Goal: Entertainment & Leisure: Consume media (video, audio)

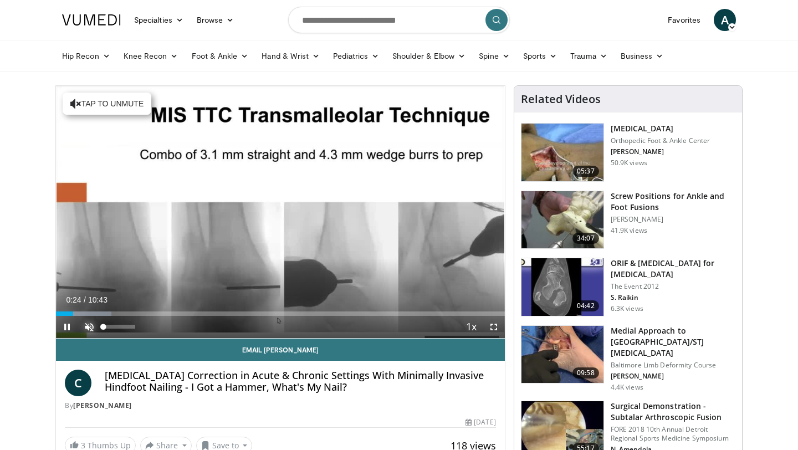
click at [86, 324] on span "Video Player" at bounding box center [89, 327] width 22 height 22
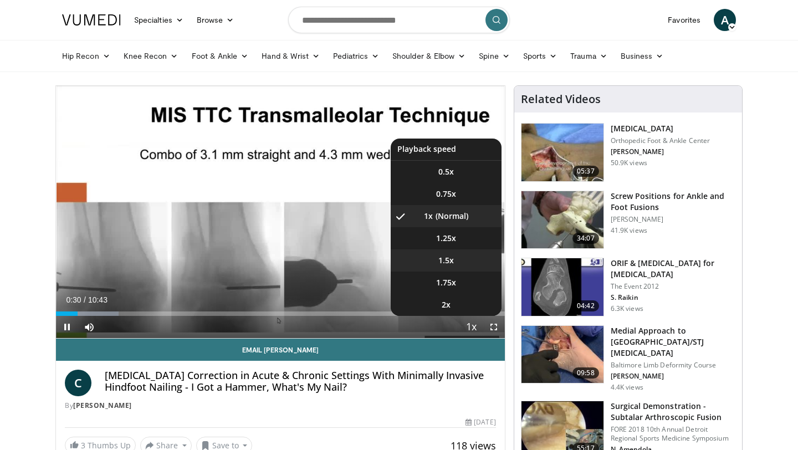
click at [450, 262] on span "1.5x" at bounding box center [447, 260] width 16 height 11
click at [448, 236] on span "1.25x" at bounding box center [446, 238] width 20 height 11
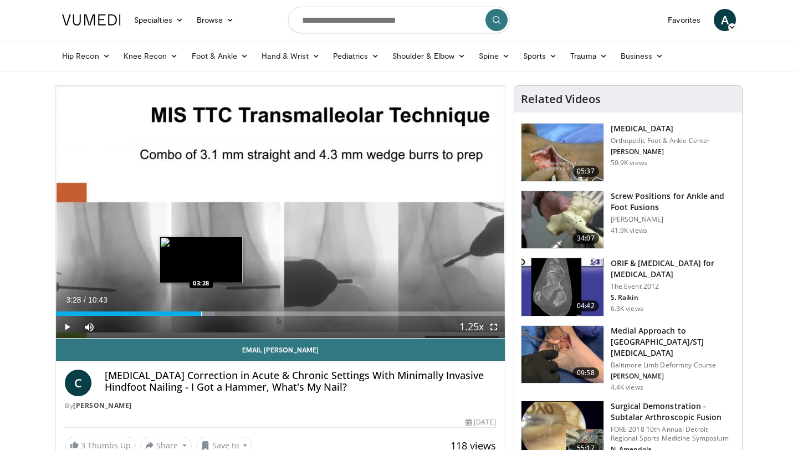
drag, startPoint x: 169, startPoint y: 313, endPoint x: 201, endPoint y: 314, distance: 32.2
click at [201, 314] on div "Progress Bar" at bounding box center [201, 314] width 1 height 4
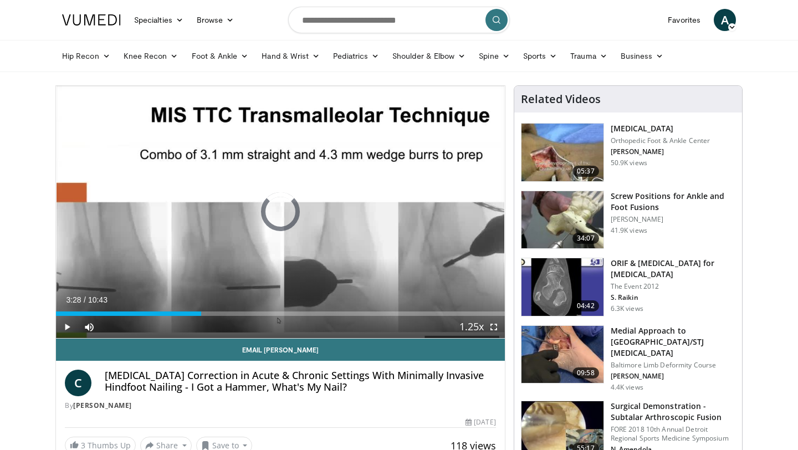
drag, startPoint x: 201, startPoint y: 314, endPoint x: 238, endPoint y: 320, distance: 37.6
click at [238, 320] on div "Current Time 3:28 / Duration 10:43 Play Skip Backward Skip Forward Mute 91% Loa…" at bounding box center [280, 327] width 449 height 22
drag, startPoint x: 238, startPoint y: 320, endPoint x: 266, endPoint y: 324, distance: 28.0
click at [266, 324] on video-js "**********" at bounding box center [280, 212] width 449 height 253
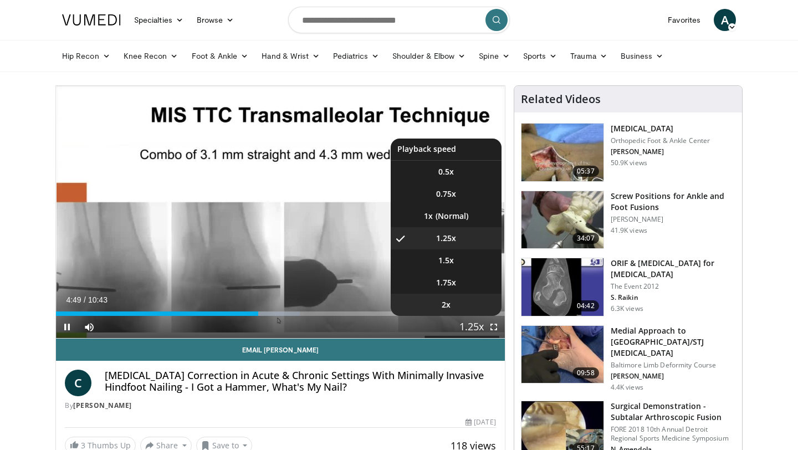
click at [449, 302] on span "2x" at bounding box center [446, 304] width 9 height 11
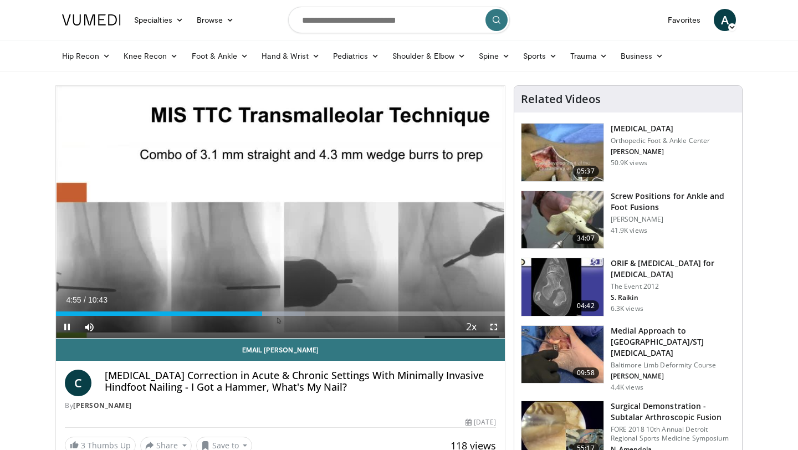
click at [493, 324] on span "Video Player" at bounding box center [494, 327] width 22 height 22
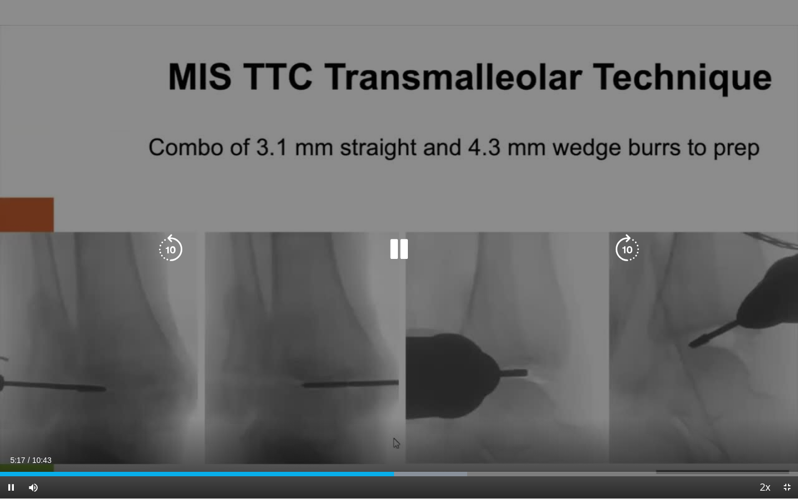
click at [75, 88] on div "10 seconds Tap to unmute" at bounding box center [399, 249] width 798 height 498
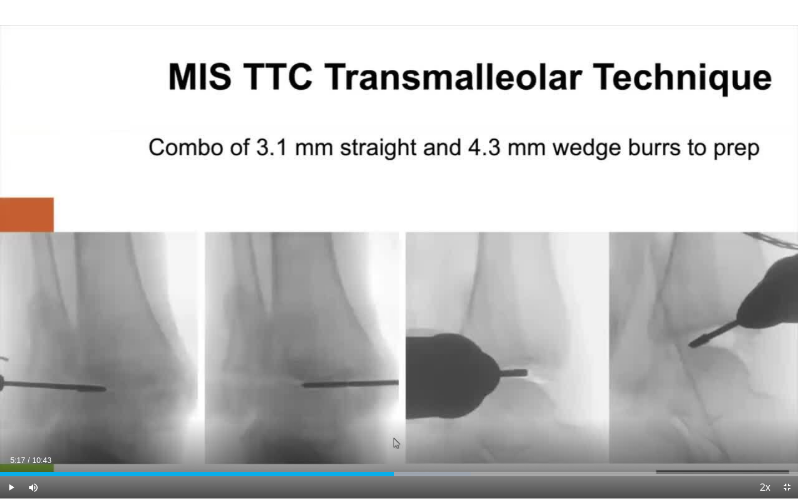
click at [75, 88] on div "10 seconds Tap to unmute" at bounding box center [399, 249] width 798 height 498
